Goal: Task Accomplishment & Management: Manage account settings

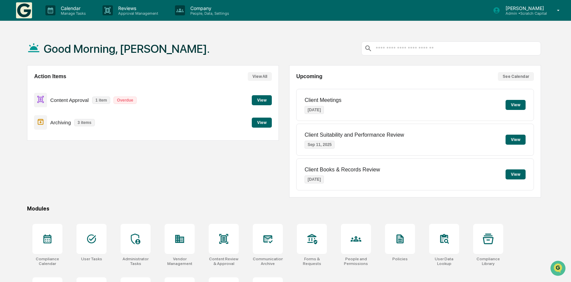
click at [259, 99] on button "View" at bounding box center [262, 100] width 20 height 10
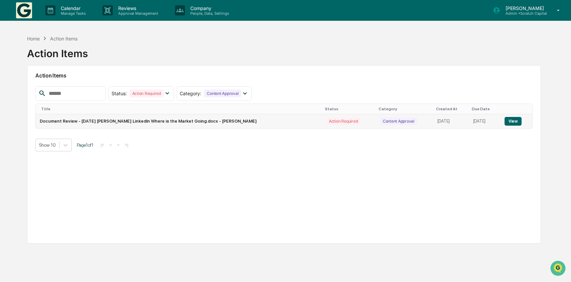
click at [513, 122] on button "View" at bounding box center [512, 121] width 17 height 9
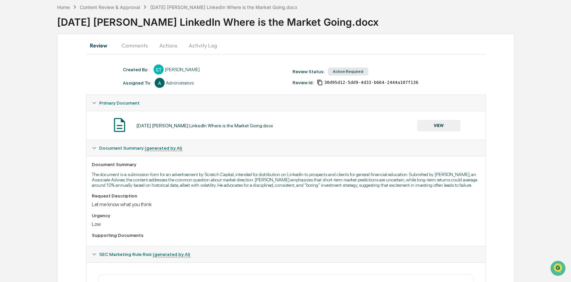
scroll to position [31, 0]
click at [454, 123] on button "VIEW" at bounding box center [438, 125] width 43 height 11
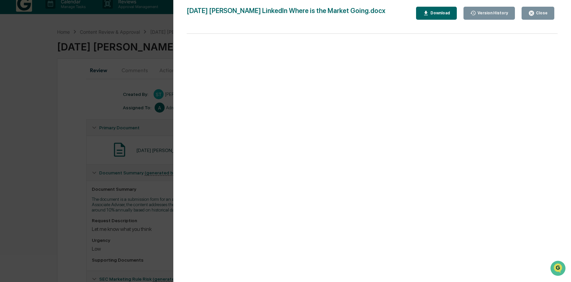
scroll to position [0, 0]
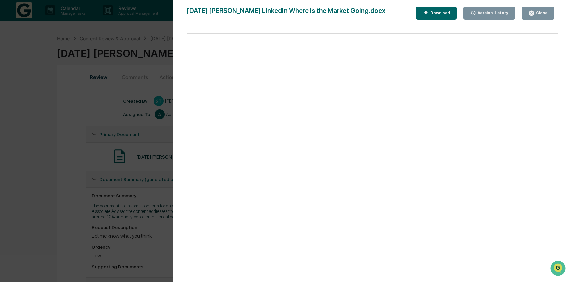
click at [488, 15] on div "Version History" at bounding box center [489, 13] width 38 height 6
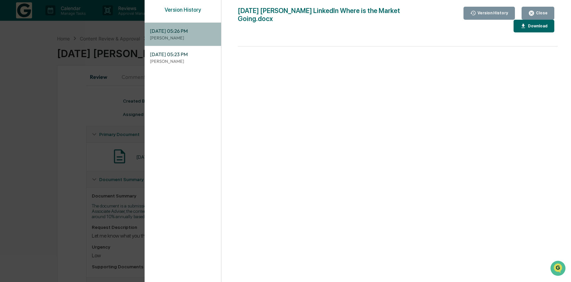
click at [193, 36] on p "[PERSON_NAME]" at bounding box center [183, 38] width 66 height 6
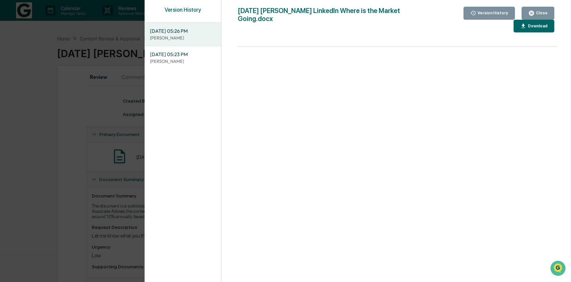
click at [536, 18] on button "Close" at bounding box center [537, 13] width 33 height 13
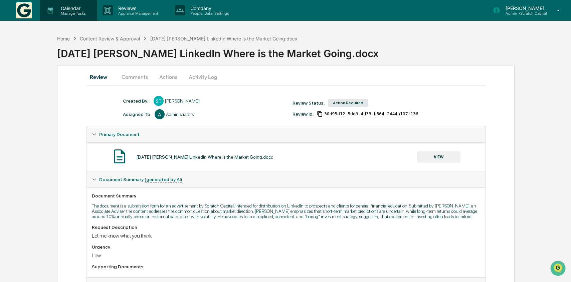
click at [80, 9] on p "Calendar" at bounding box center [72, 8] width 34 height 6
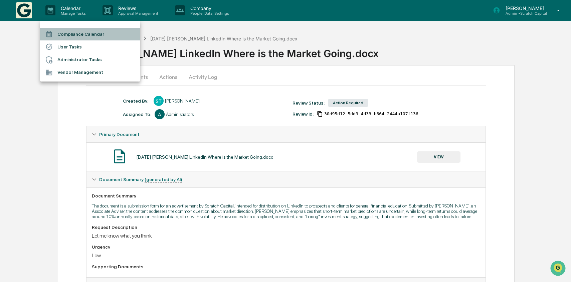
click at [70, 37] on li "Compliance Calendar" at bounding box center [90, 34] width 100 height 13
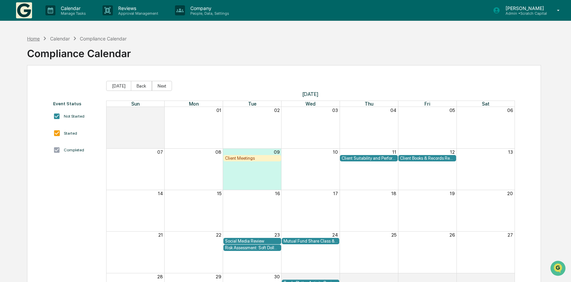
click at [34, 36] on div "Home" at bounding box center [33, 39] width 13 height 6
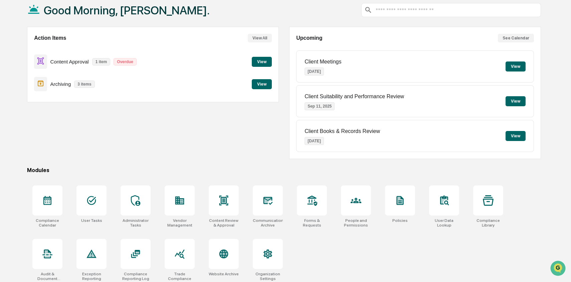
scroll to position [42, 0]
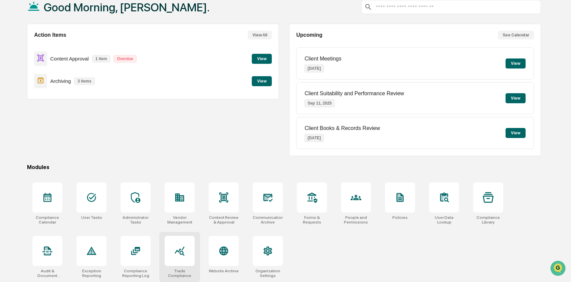
click at [181, 256] on icon at bounding box center [179, 250] width 11 height 11
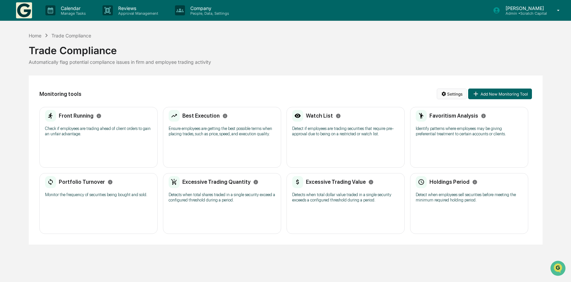
click at [455, 92] on html "Calendar Manage Tasks Reviews Approval Management Company People, Data, Setting…" at bounding box center [285, 141] width 571 height 282
click at [19, 15] on html "Calendar Manage Tasks Reviews Approval Management Company People, Data, Setting…" at bounding box center [285, 141] width 571 height 282
click at [24, 14] on img at bounding box center [24, 10] width 16 height 16
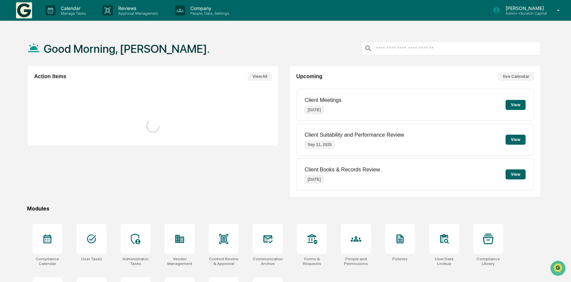
scroll to position [42, 0]
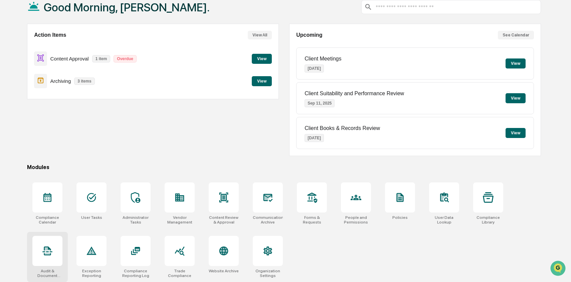
click at [59, 259] on div at bounding box center [47, 251] width 30 height 30
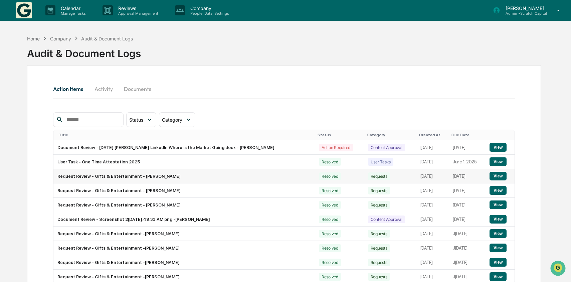
scroll to position [40, 0]
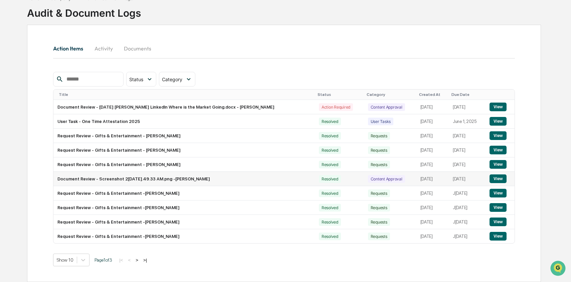
click at [498, 180] on button "View" at bounding box center [497, 178] width 17 height 9
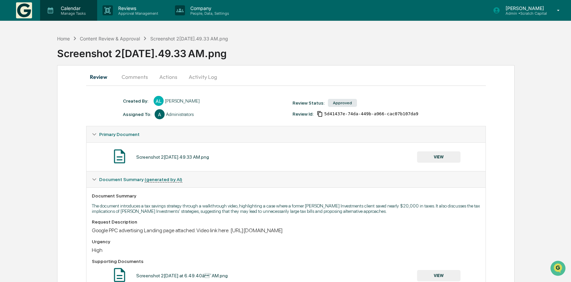
click at [52, 16] on div "Calendar Manage Tasks" at bounding box center [68, 10] width 57 height 21
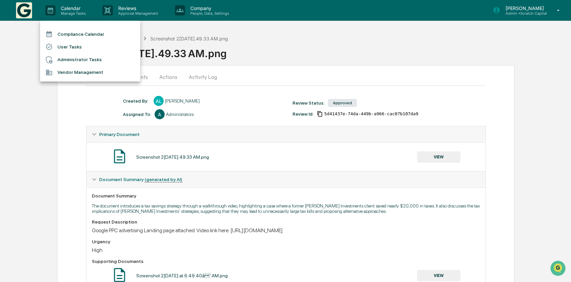
click at [61, 34] on li "Compliance Calendar" at bounding box center [90, 34] width 100 height 13
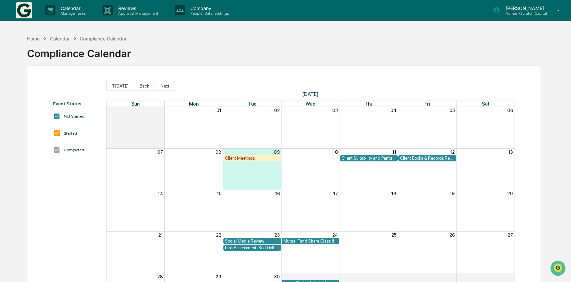
scroll to position [48, 0]
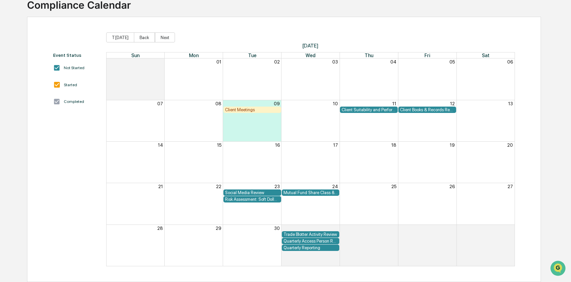
click at [250, 199] on div "Risk Assessment: Soft Dollar Kickbacks" at bounding box center [252, 199] width 54 height 5
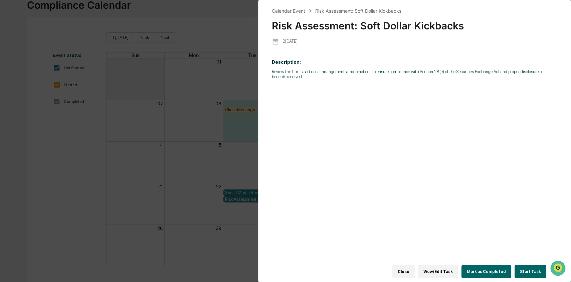
click at [228, 153] on div "Calendar Event Risk Assessment: Soft Dollar Kickbacks Risk Assessment: Soft Dol…" at bounding box center [285, 141] width 571 height 282
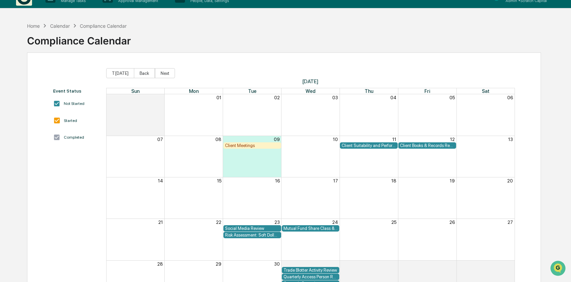
scroll to position [0, 0]
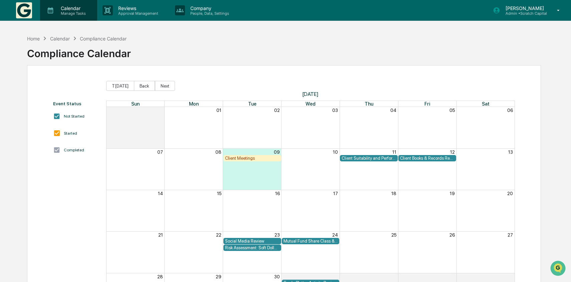
click at [71, 9] on p "Calendar" at bounding box center [72, 8] width 34 height 6
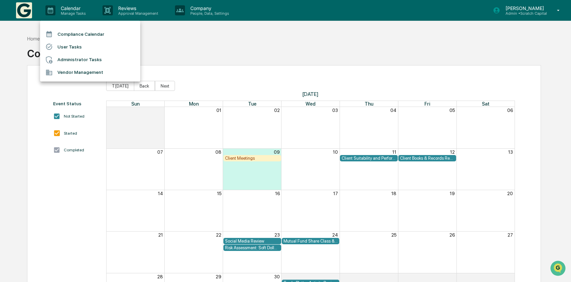
click at [77, 35] on li "Compliance Calendar" at bounding box center [90, 34] width 100 height 13
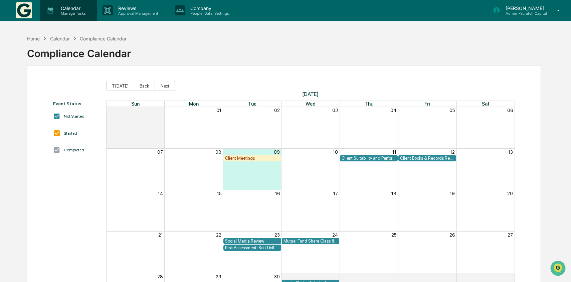
click at [73, 11] on p "Manage Tasks" at bounding box center [72, 13] width 34 height 5
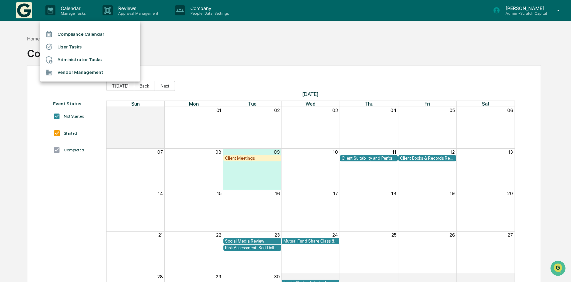
click at [80, 67] on li "Vendor Management" at bounding box center [90, 72] width 100 height 13
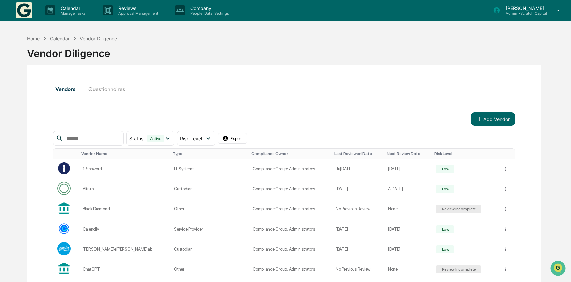
click at [27, 13] on img at bounding box center [24, 10] width 16 height 16
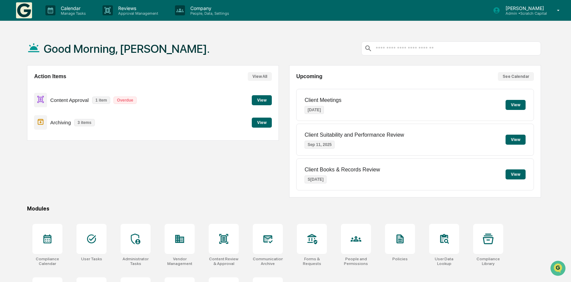
click at [263, 119] on button "View" at bounding box center [262, 122] width 20 height 10
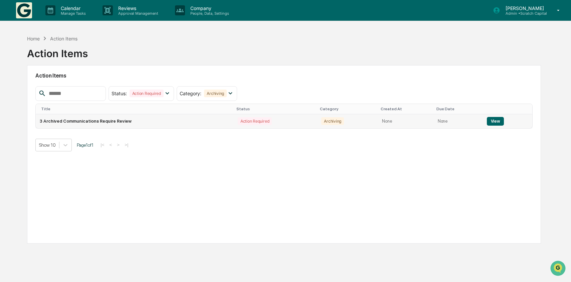
click at [486, 125] on td "View" at bounding box center [508, 121] width 50 height 14
click at [493, 122] on button "View" at bounding box center [495, 121] width 17 height 9
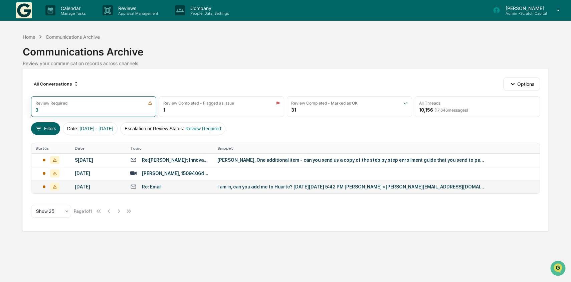
click at [244, 189] on td "I am in, can you add me to Huarte? On Tue, Aug 19, 2025 at 5:42 PM Drew Lunt <d…" at bounding box center [376, 186] width 326 height 13
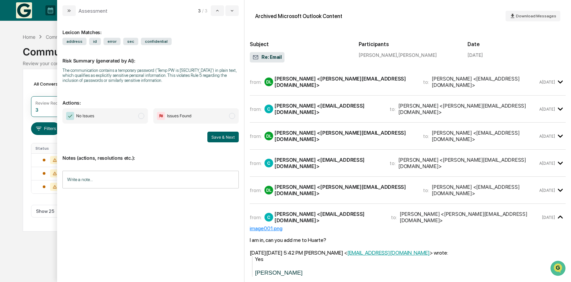
click at [306, 79] on div "Drew Lunt <drew@scratch-capital.com>" at bounding box center [344, 81] width 140 height 13
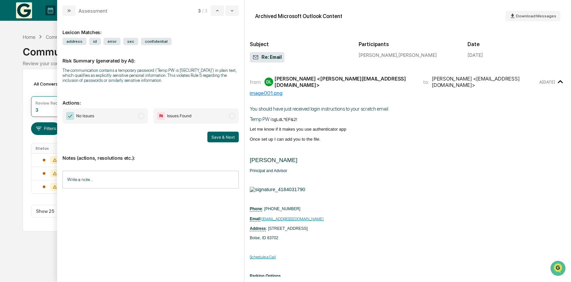
click at [197, 180] on input "Write a note..." at bounding box center [150, 180] width 176 height 18
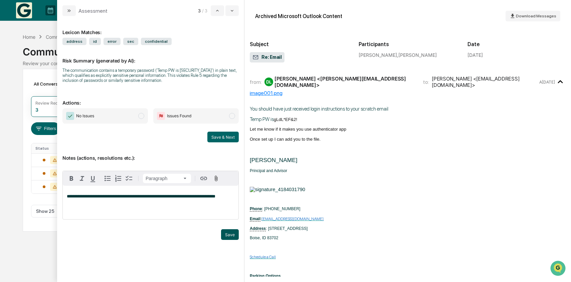
click at [228, 236] on button "Save" at bounding box center [230, 234] width 18 height 11
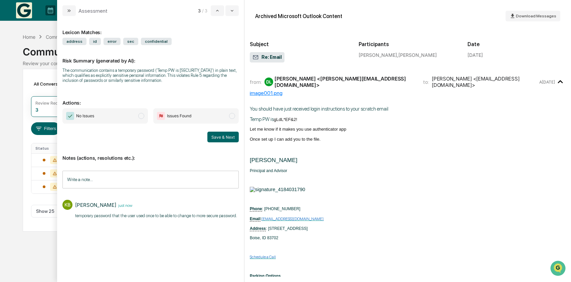
click at [85, 120] on span "No Issues" at bounding box center [104, 115] width 85 height 15
click at [219, 137] on button "Save & Next" at bounding box center [222, 136] width 31 height 11
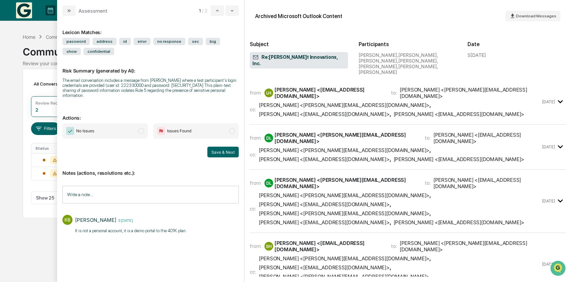
click at [114, 132] on span "No Issues" at bounding box center [104, 130] width 85 height 15
click at [226, 149] on button "Save & Next" at bounding box center [222, 151] width 31 height 11
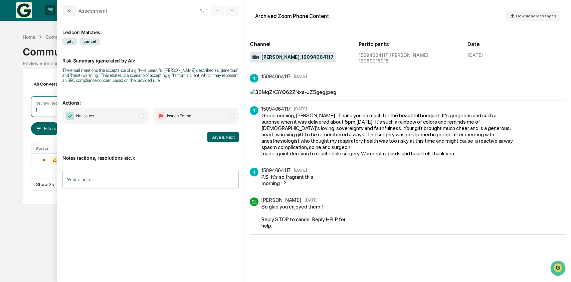
click at [184, 183] on input "Write a note..." at bounding box center [150, 180] width 176 height 18
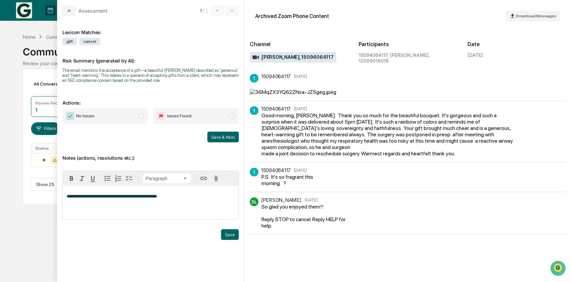
click at [105, 197] on span "**********" at bounding box center [112, 196] width 90 height 4
click at [201, 195] on p "**********" at bounding box center [151, 196] width 168 height 5
click at [233, 233] on button "Save" at bounding box center [230, 234] width 18 height 11
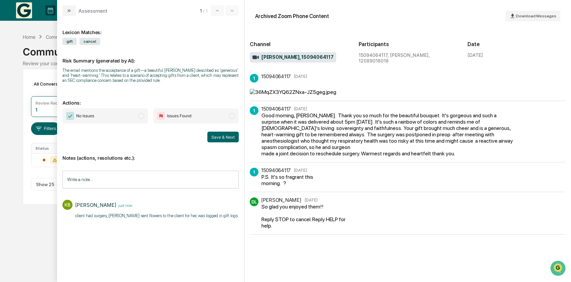
click at [96, 121] on span "No Issues" at bounding box center [104, 115] width 85 height 15
click at [232, 141] on button "Save & Next" at bounding box center [222, 136] width 31 height 11
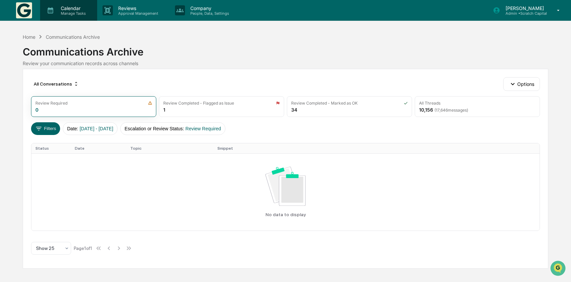
click at [48, 12] on icon at bounding box center [51, 10] width 6 height 6
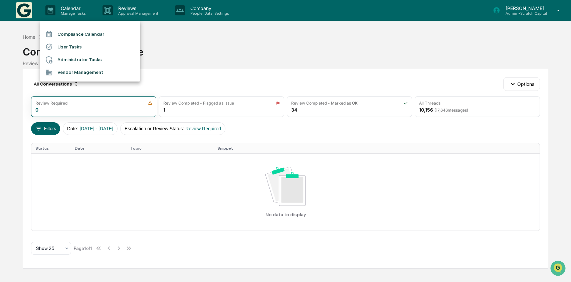
click at [70, 40] on li "Compliance Calendar" at bounding box center [90, 34] width 100 height 13
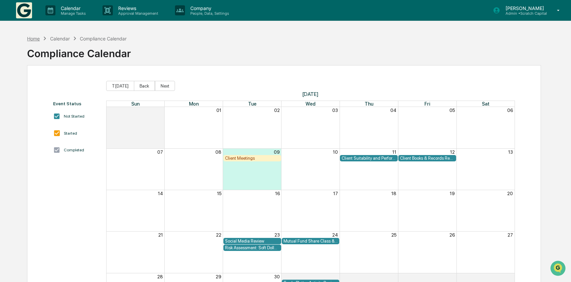
click at [35, 37] on div "Home" at bounding box center [33, 39] width 13 height 6
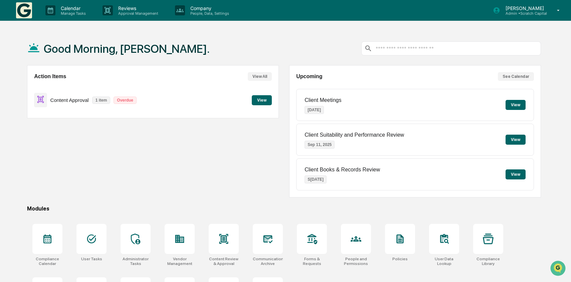
scroll to position [42, 0]
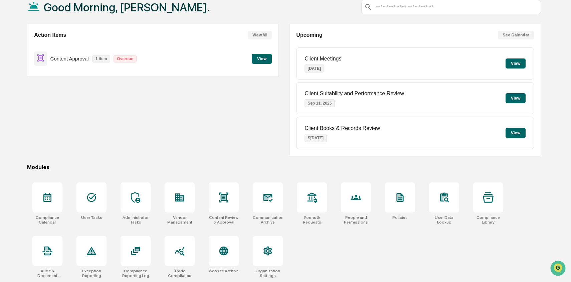
click at [515, 62] on button "View" at bounding box center [515, 63] width 20 height 10
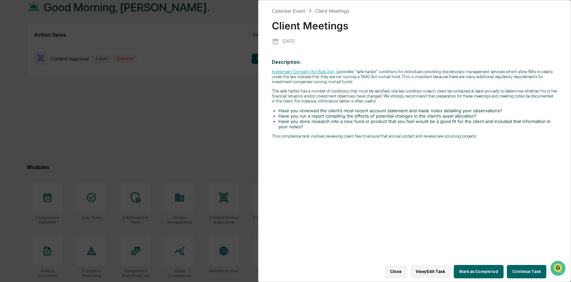
click at [395, 271] on button "Close" at bounding box center [395, 271] width 22 height 13
